Goal: Transaction & Acquisition: Subscribe to service/newsletter

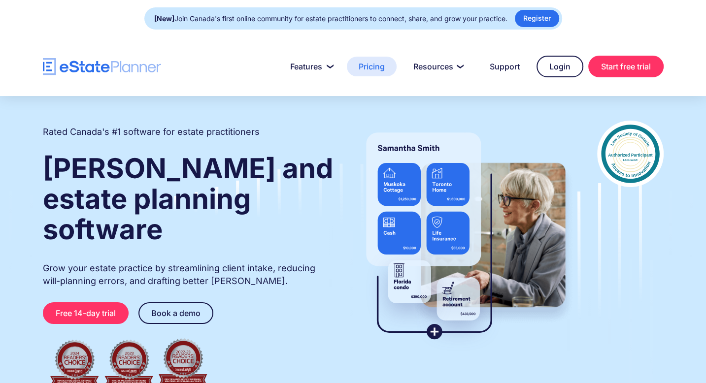
click at [365, 66] on link "Pricing" at bounding box center [372, 67] width 50 height 20
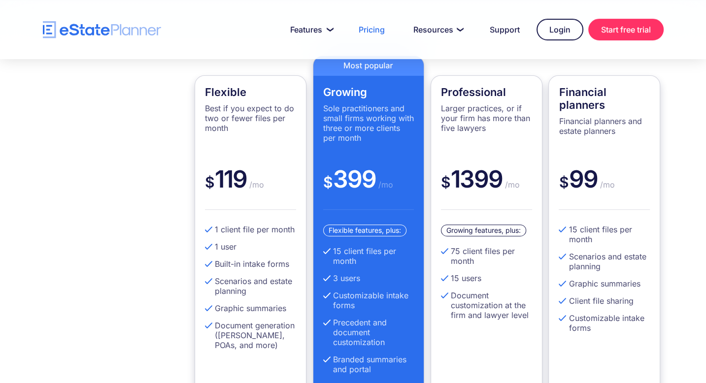
scroll to position [231, 0]
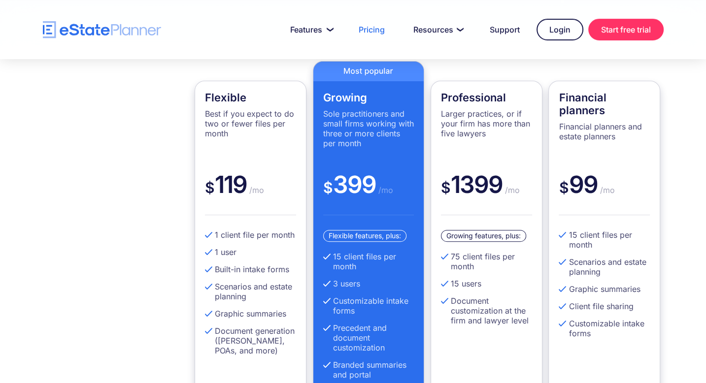
drag, startPoint x: 702, startPoint y: 67, endPoint x: 675, endPoint y: 62, distance: 27.2
click at [675, 62] on div "Flexible Best if you expect to do two or fewer files per month $ 119 /mo 1 clie…" at bounding box center [353, 252] width 706 height 457
